Goal: Task Accomplishment & Management: Use online tool/utility

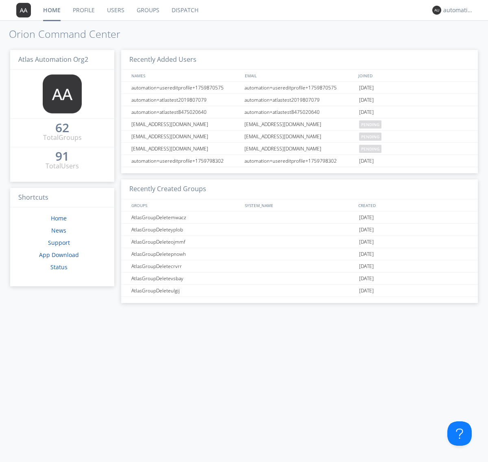
click at [184, 10] on link "Dispatch" at bounding box center [185, 10] width 39 height 20
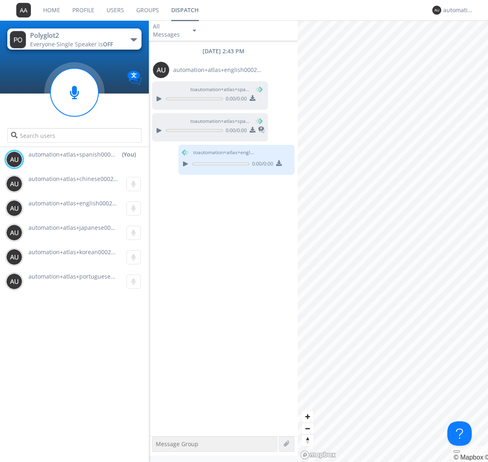
click at [133, 39] on div "button" at bounding box center [134, 39] width 7 height 3
click at [0, 0] on span "Polyglot3" at bounding box center [0, 0] width 0 height 0
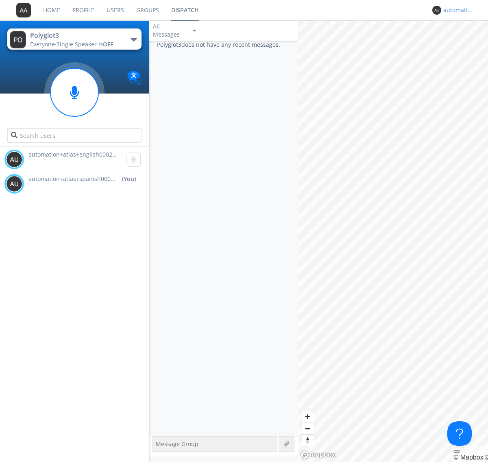
click at [456, 10] on div "automation+atlas+spanish0002+org2" at bounding box center [458, 10] width 31 height 8
click at [463, 43] on div "Log Out" at bounding box center [463, 43] width 42 height 15
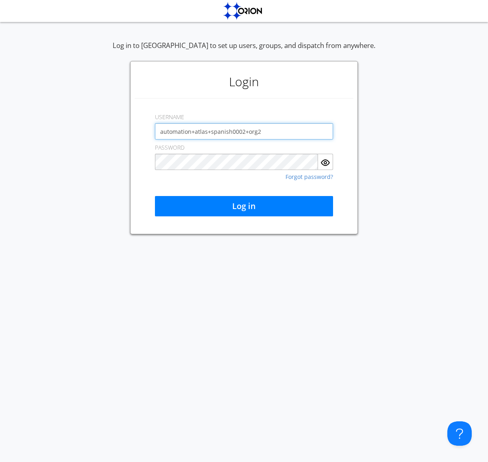
type input "automation+atlas+spanish0002+org2"
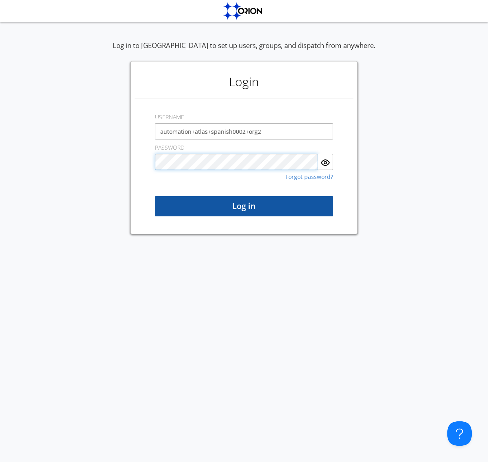
click at [244, 206] on button "Log in" at bounding box center [244, 206] width 178 height 20
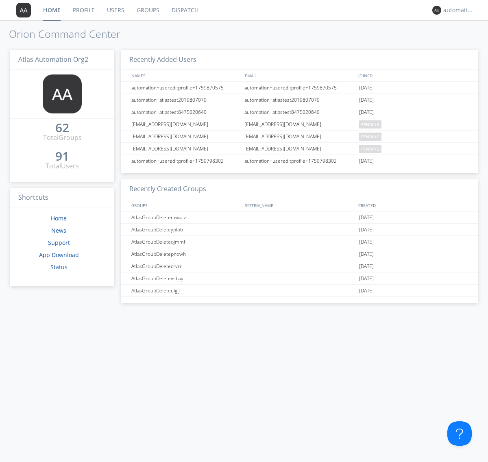
click at [184, 10] on link "Dispatch" at bounding box center [185, 10] width 39 height 20
